Goal: Navigation & Orientation: Find specific page/section

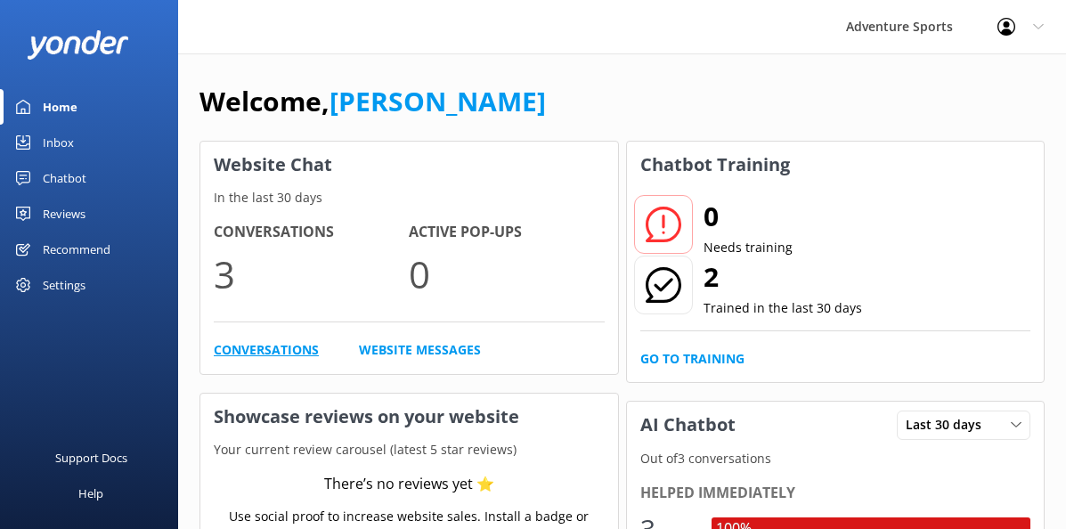
click at [266, 347] on link "Conversations" at bounding box center [266, 350] width 105 height 20
